Goal: Navigation & Orientation: Find specific page/section

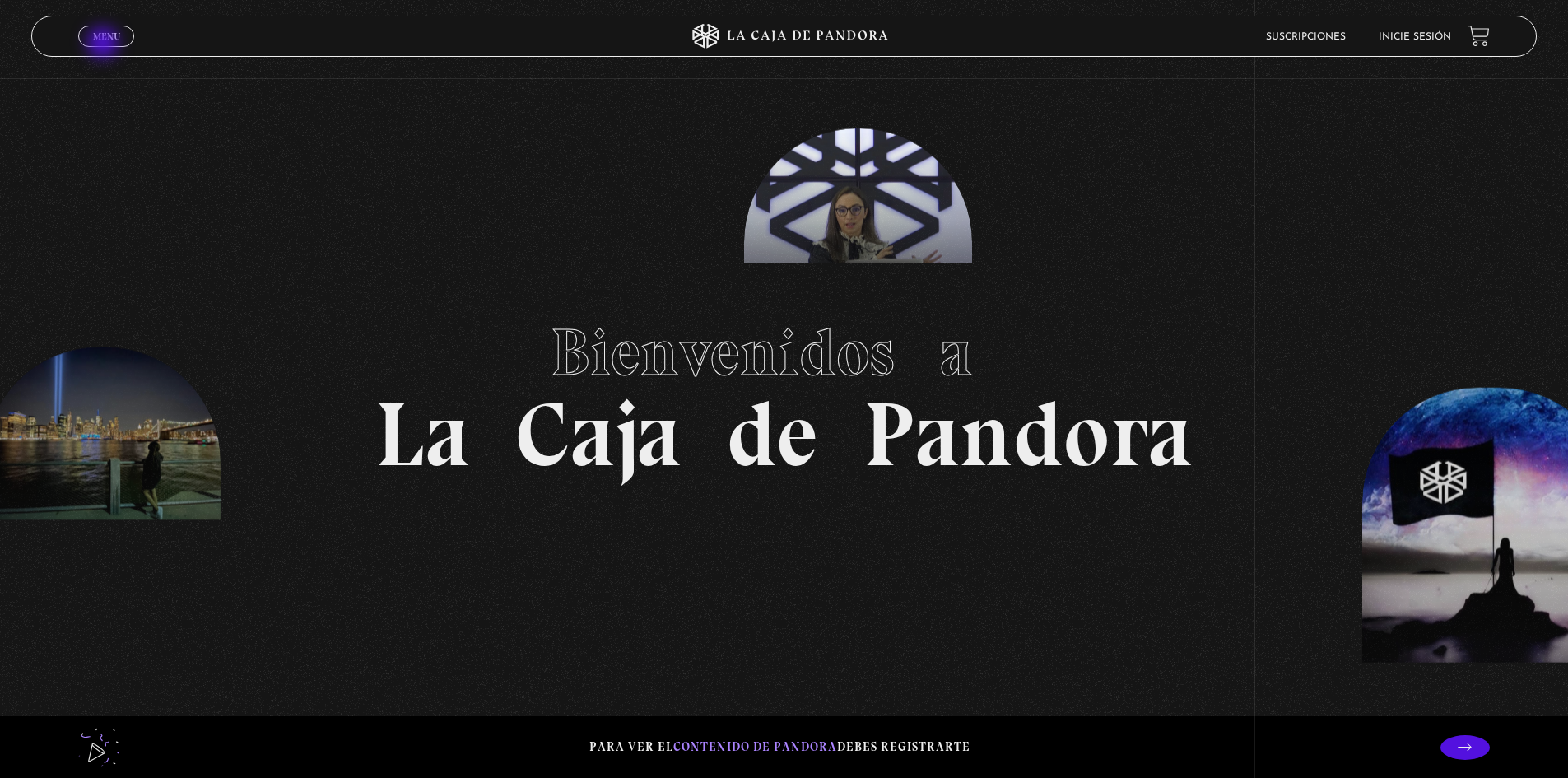
click at [105, 44] on link "Menu Cerrar" at bounding box center [105, 36] width 56 height 21
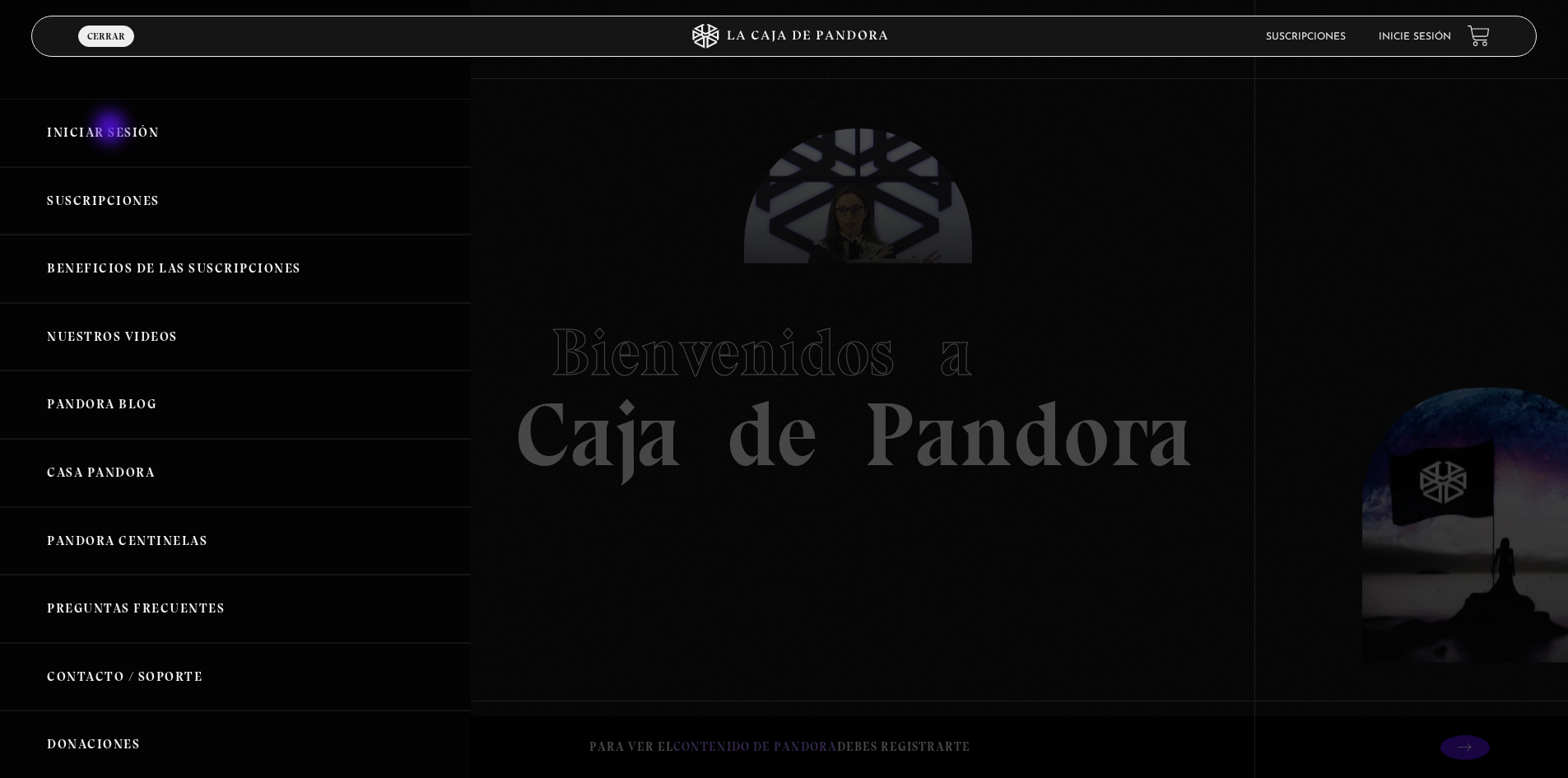
click at [112, 129] on link "Iniciar Sesión" at bounding box center [236, 133] width 471 height 68
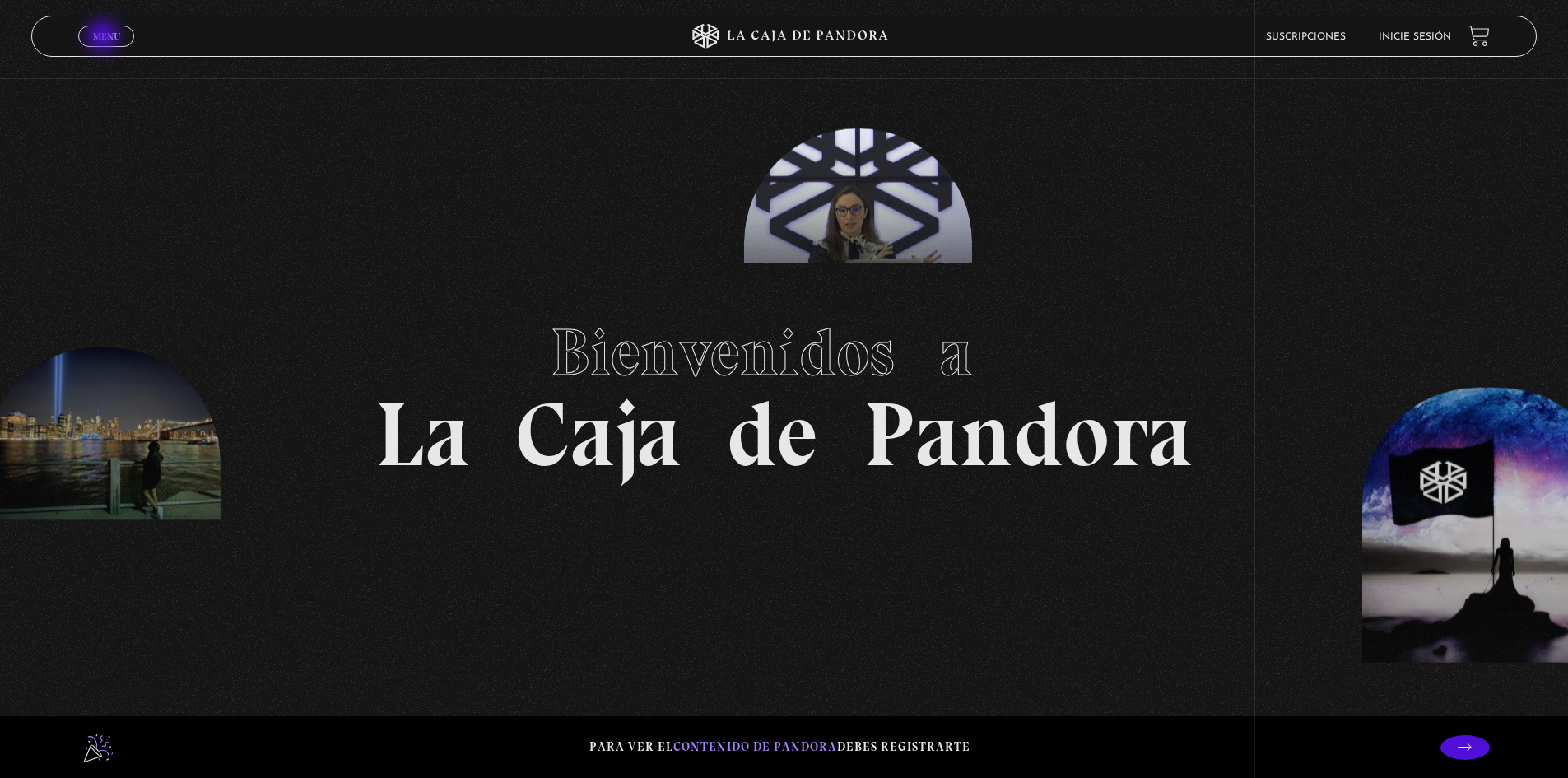
click at [105, 38] on span "Menu" at bounding box center [106, 35] width 27 height 10
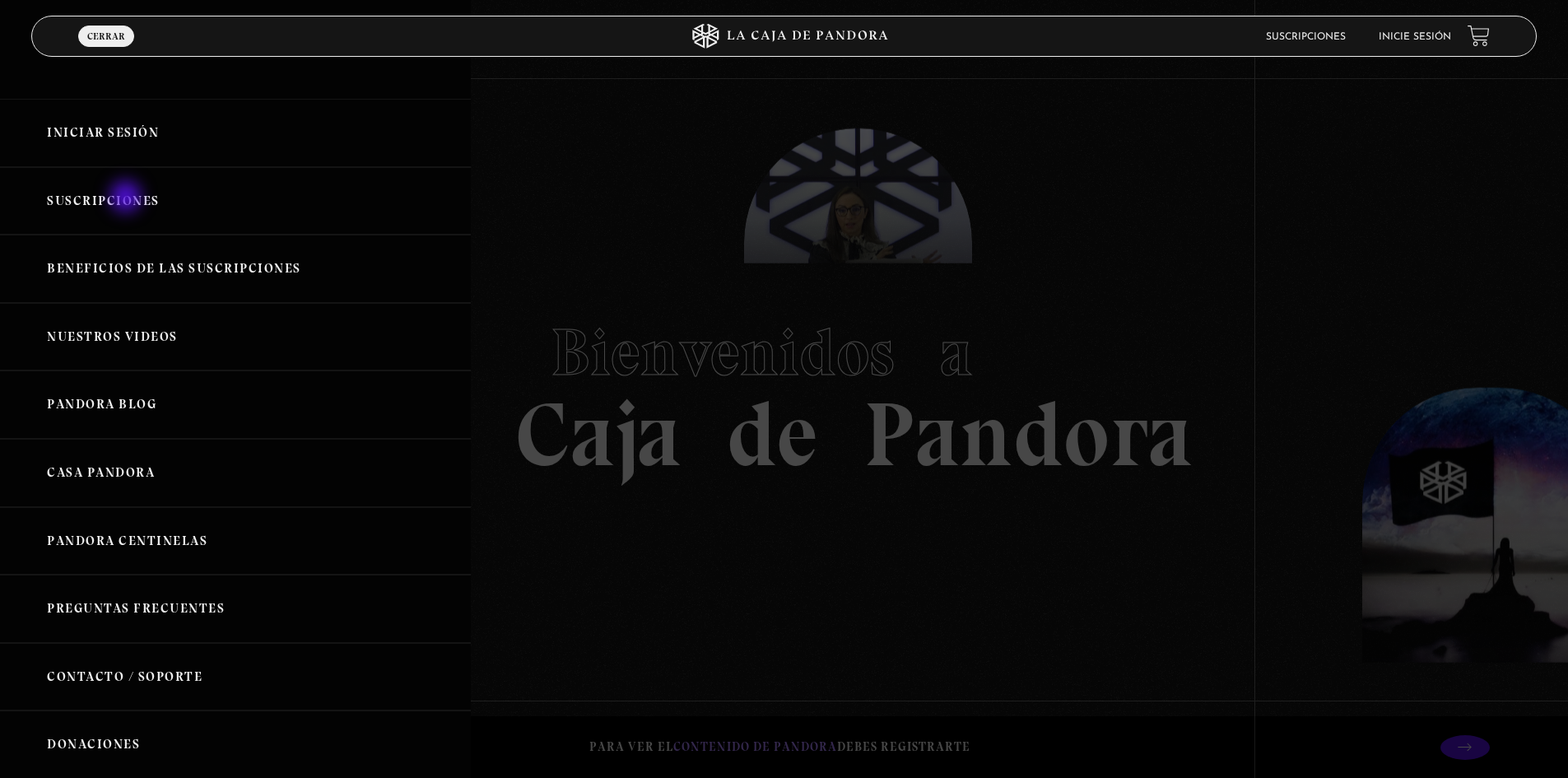
click at [128, 198] on link "Suscripciones" at bounding box center [236, 201] width 471 height 68
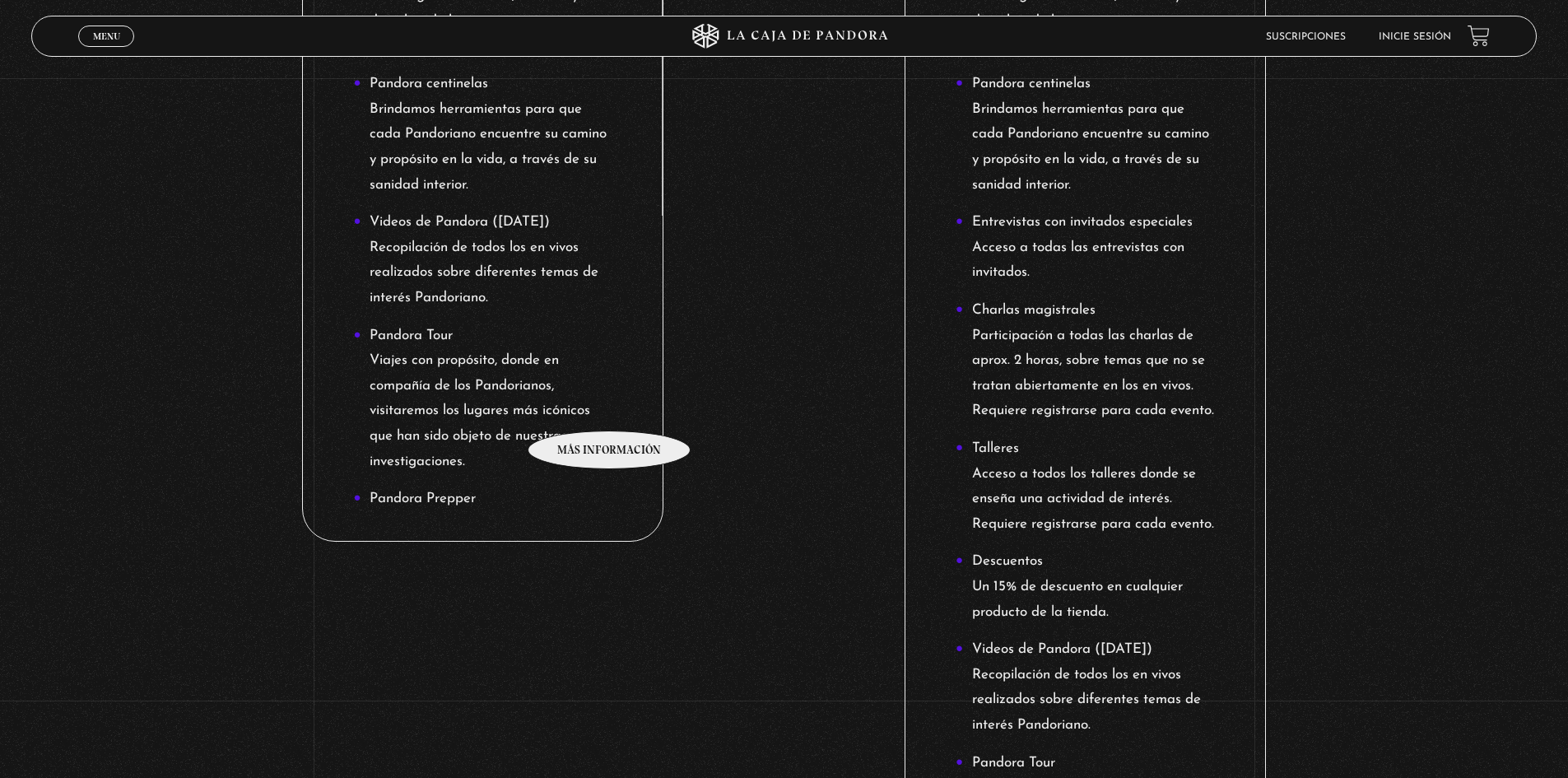
scroll to position [1400, 0]
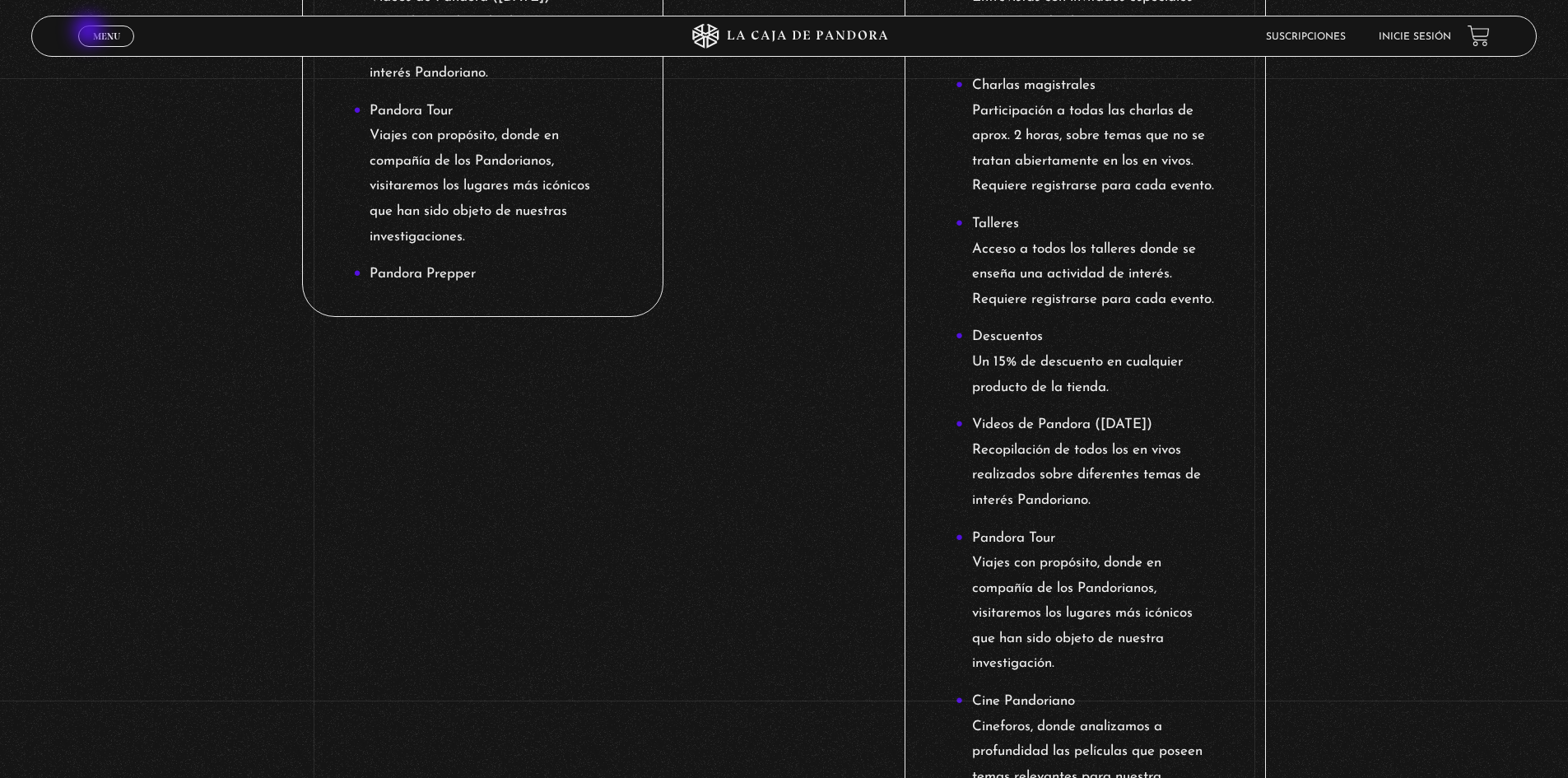
click at [93, 31] on span "Menu" at bounding box center [106, 35] width 27 height 10
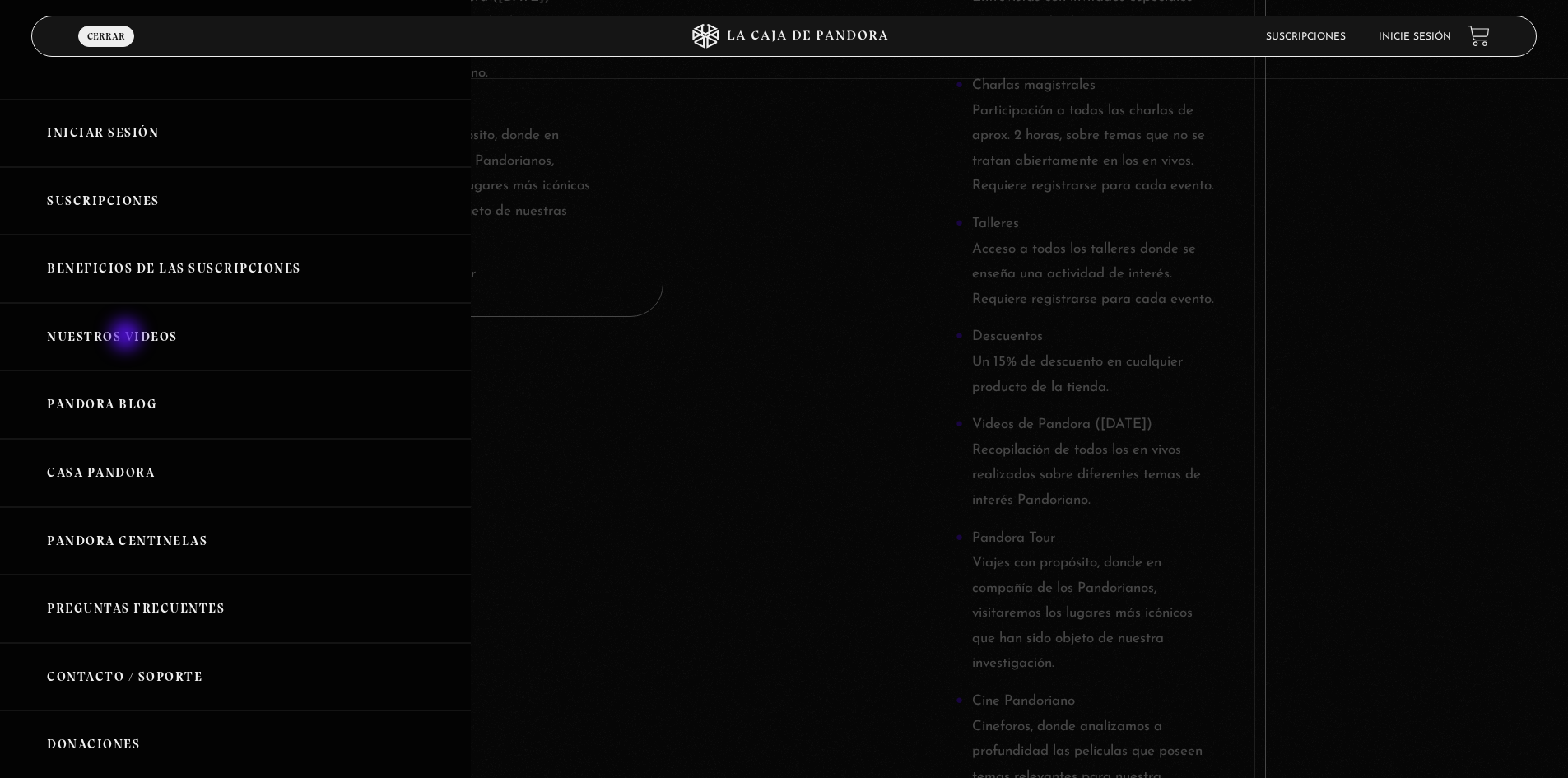
click at [128, 337] on link "Nuestros Videos" at bounding box center [236, 337] width 471 height 68
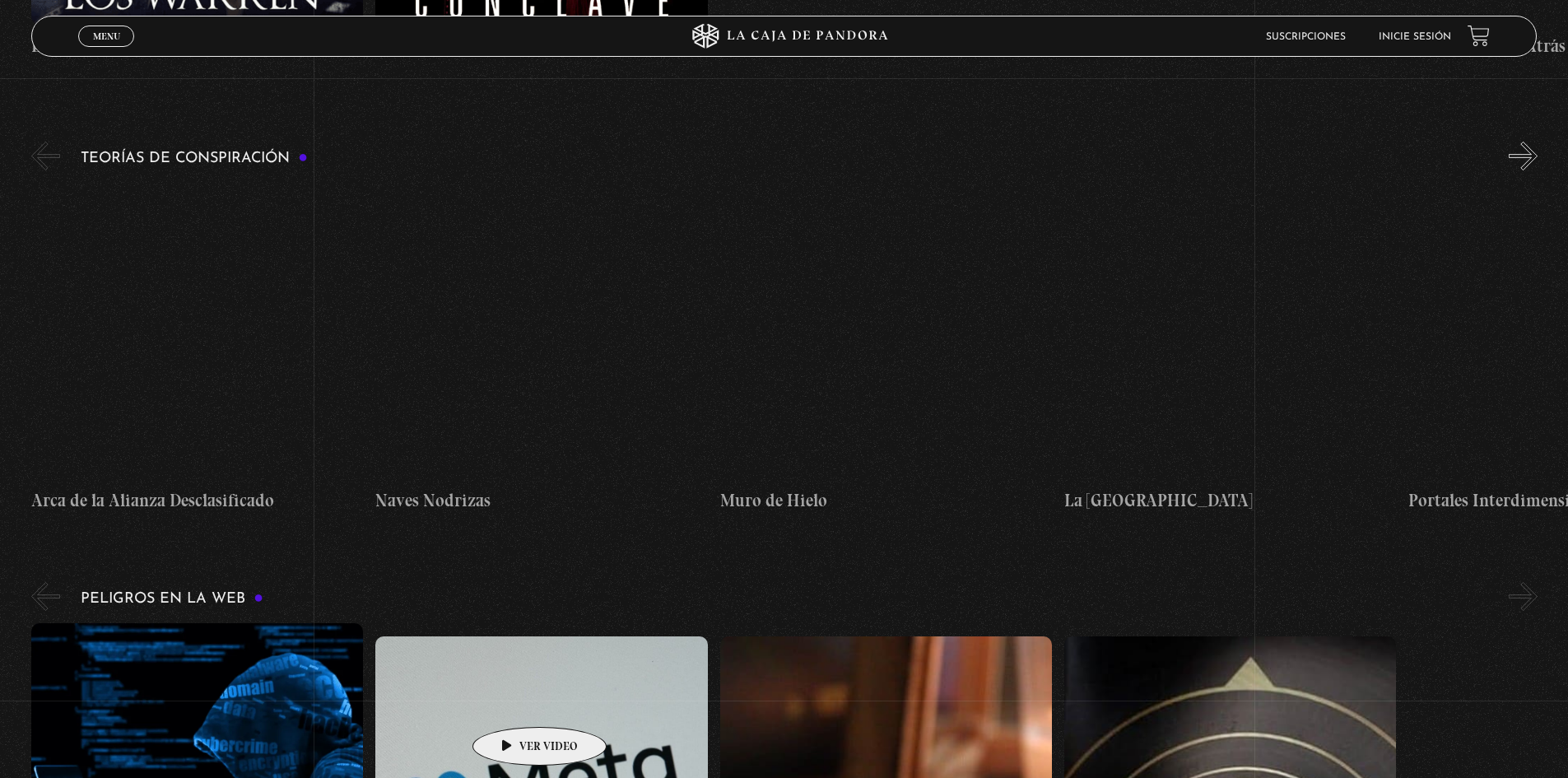
scroll to position [2718, 0]
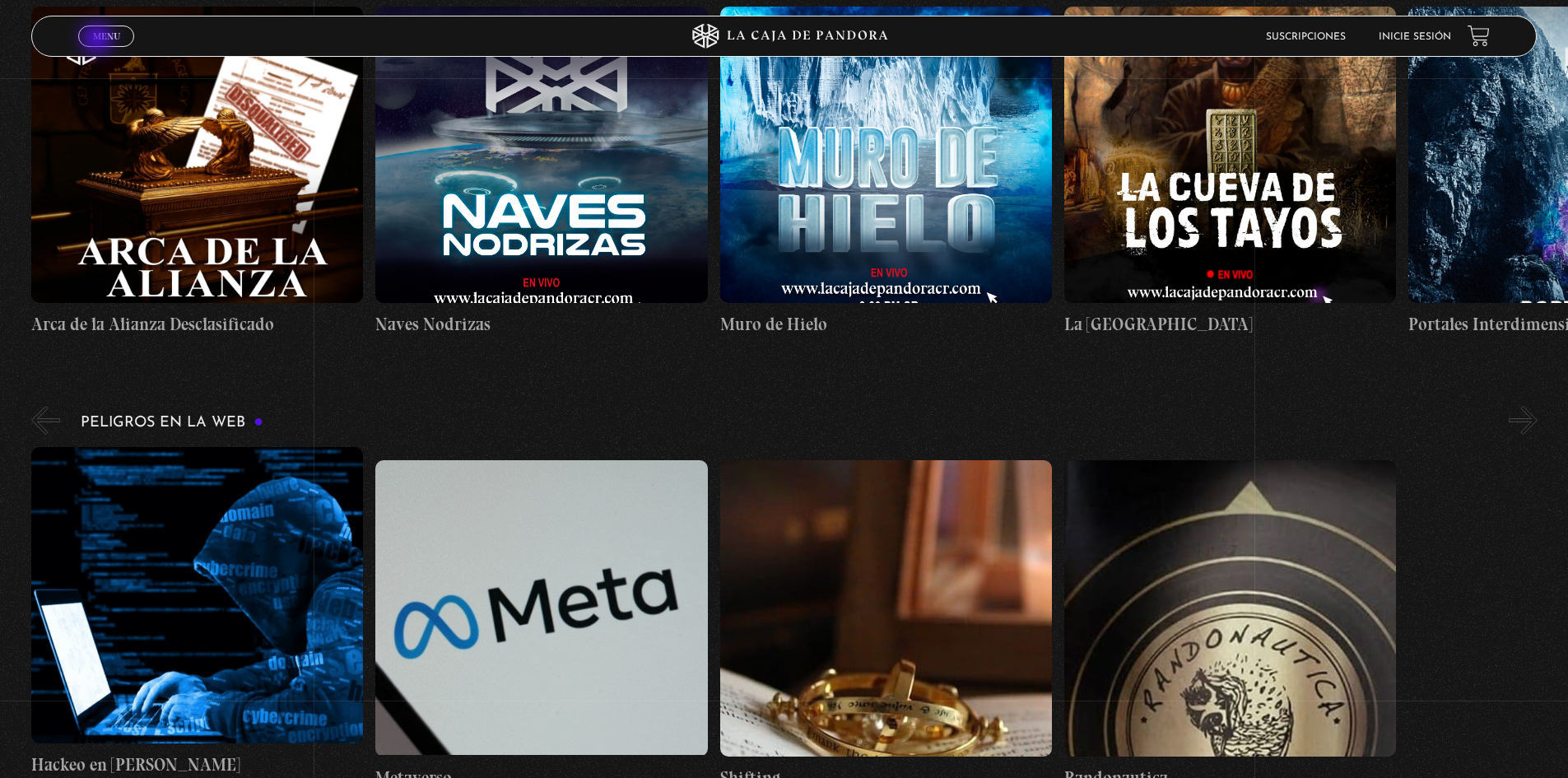
click at [99, 40] on span "Menu" at bounding box center [106, 35] width 27 height 10
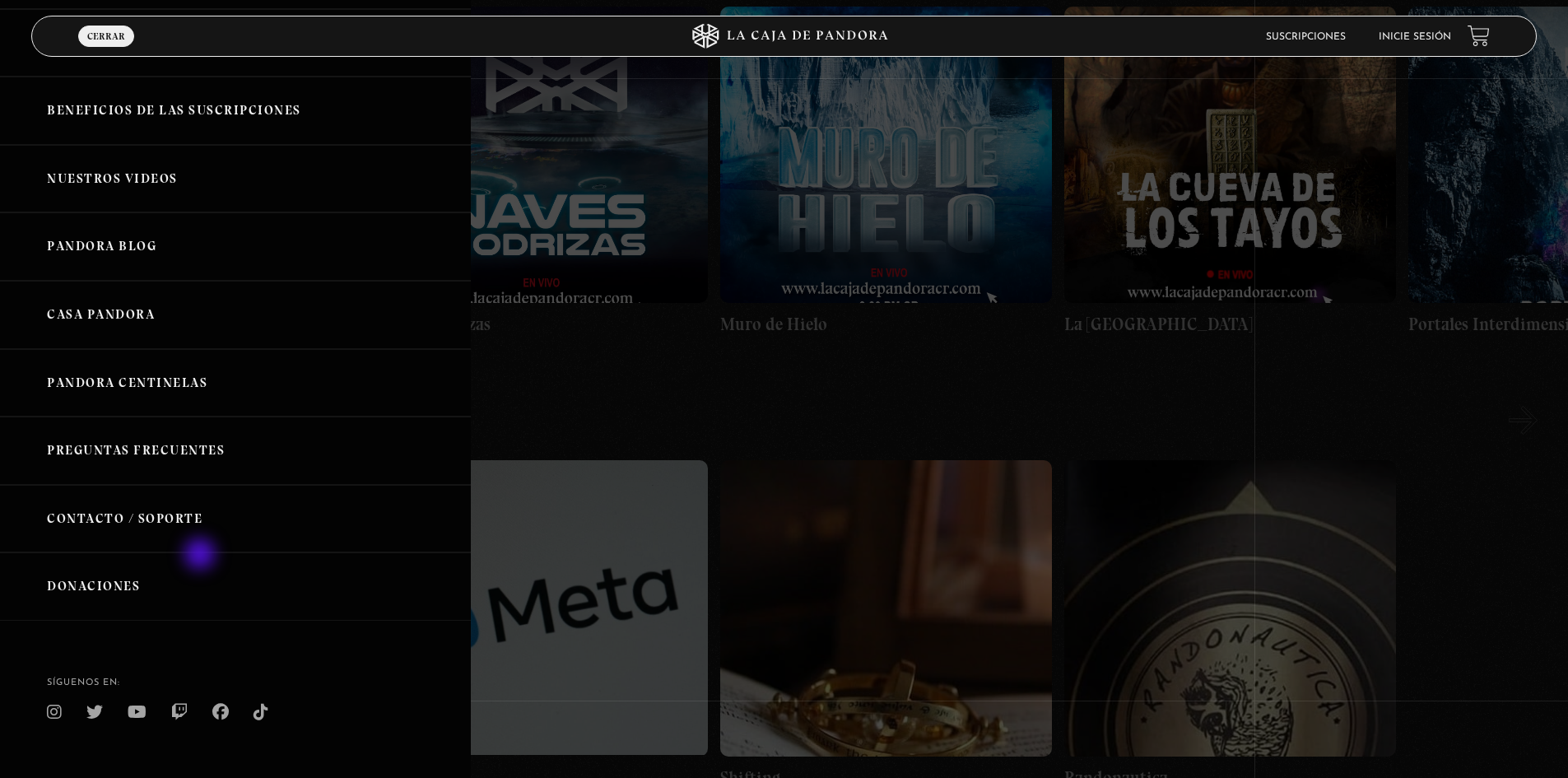
scroll to position [165, 0]
